Goal: Task Accomplishment & Management: Manage account settings

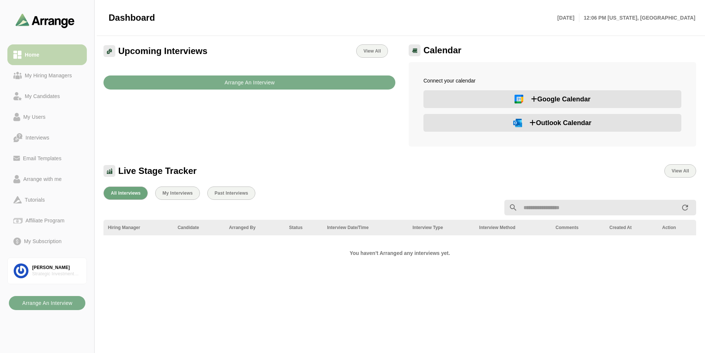
click at [28, 49] on link "Home" at bounding box center [46, 54] width 79 height 21
click at [56, 271] on div "Strategic Investment Group" at bounding box center [56, 273] width 48 height 6
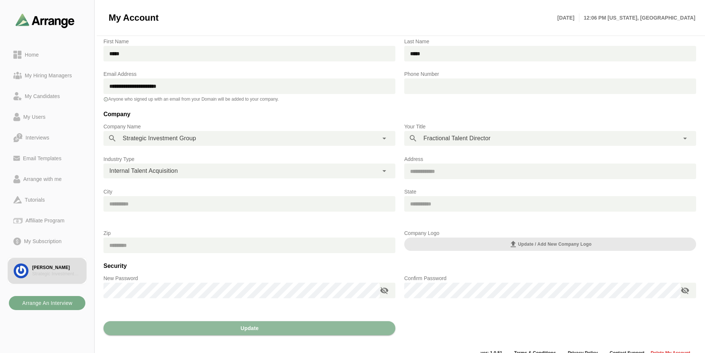
scroll to position [34, 0]
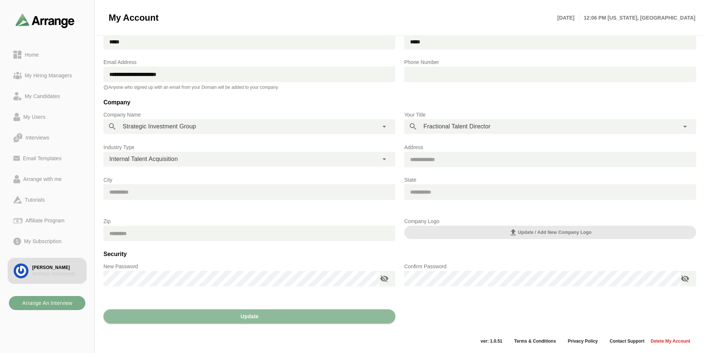
click at [668, 340] on span "Delete my Account" at bounding box center [670, 341] width 40 height 6
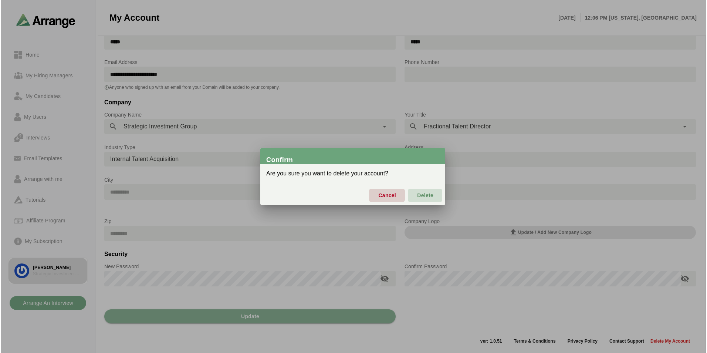
scroll to position [0, 0]
click at [422, 195] on span "Delete" at bounding box center [424, 195] width 17 height 16
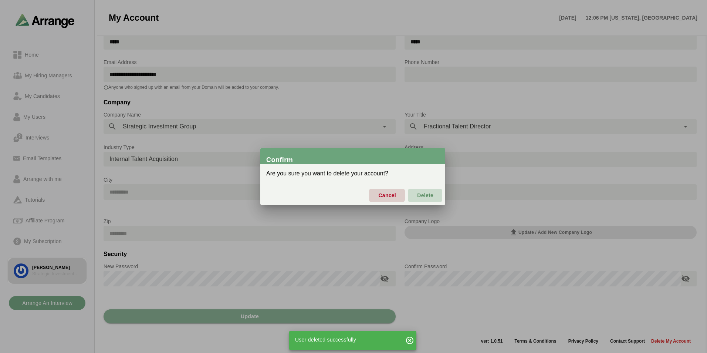
click at [431, 197] on span "Delete" at bounding box center [424, 195] width 17 height 16
click at [118, 87] on div at bounding box center [353, 176] width 707 height 353
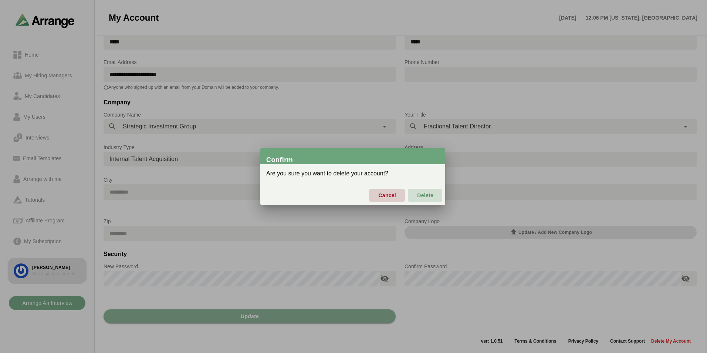
click at [48, 22] on div at bounding box center [353, 176] width 707 height 353
click at [388, 192] on span "Cancel" at bounding box center [387, 195] width 18 height 16
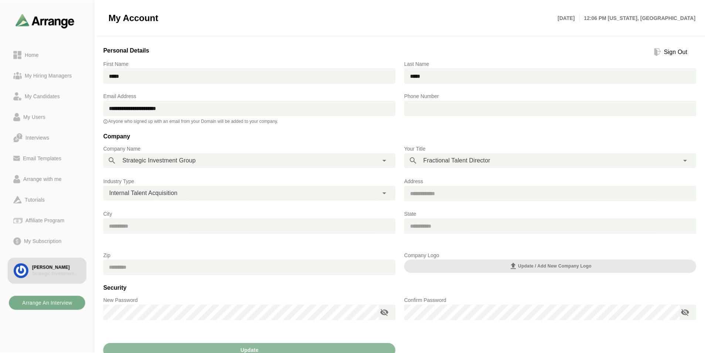
scroll to position [34, 0]
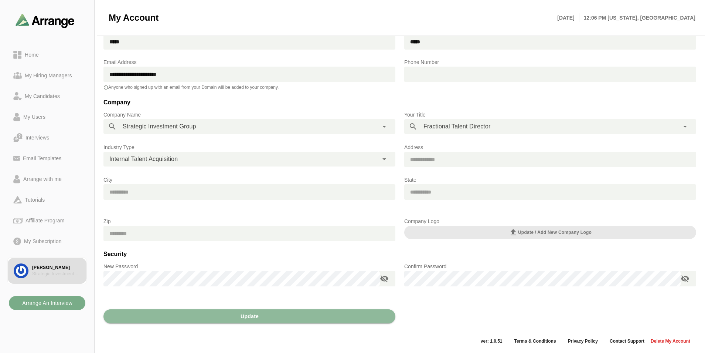
click at [44, 23] on img at bounding box center [45, 20] width 59 height 14
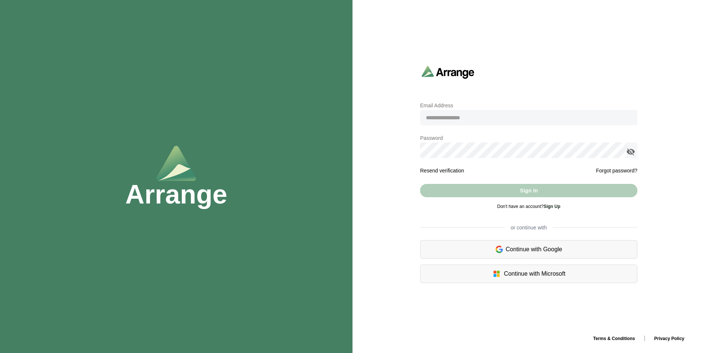
click at [452, 71] on img at bounding box center [448, 71] width 53 height 13
click at [179, 185] on h1 "Arrange" at bounding box center [176, 194] width 102 height 27
